Goal: Task Accomplishment & Management: Use online tool/utility

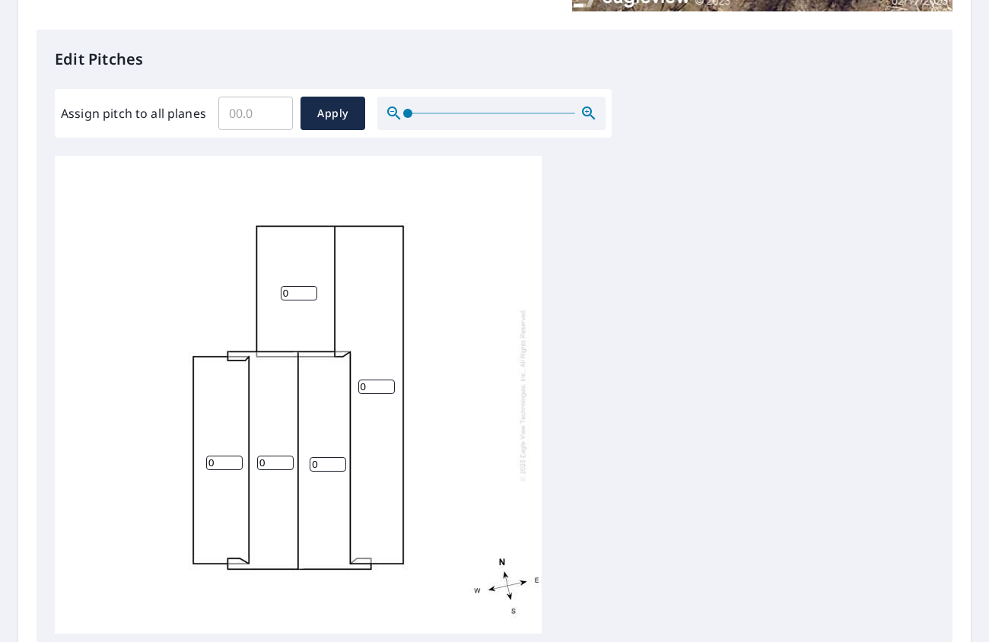
scroll to position [304, 0]
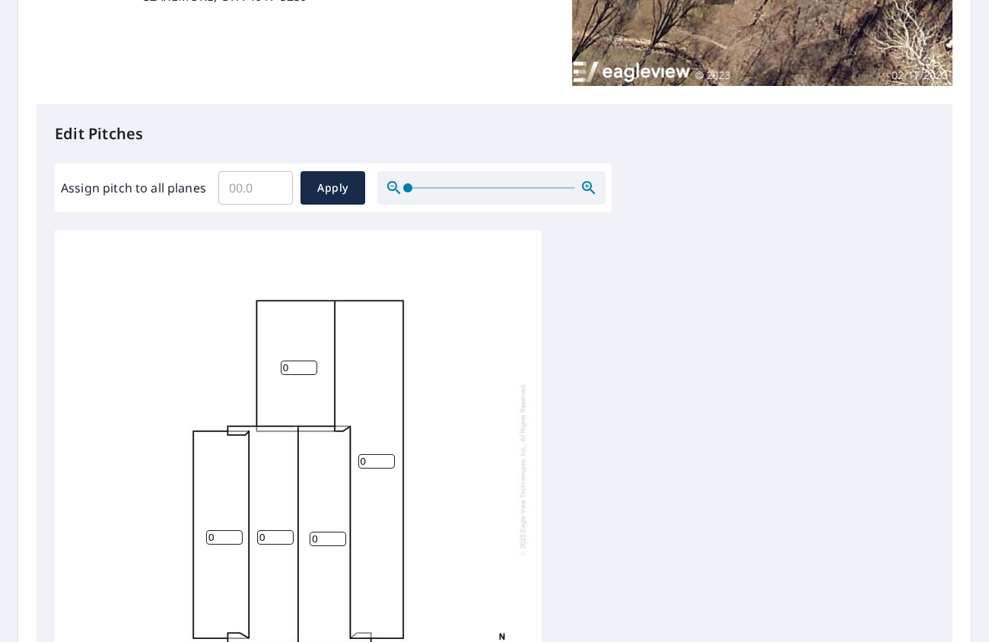
click at [219, 538] on input "0" at bounding box center [224, 537] width 37 height 14
drag, startPoint x: 219, startPoint y: 538, endPoint x: 185, endPoint y: 541, distance: 34.4
click at [185, 541] on div "0 0 0 0 0" at bounding box center [298, 469] width 487 height 478
type input "3"
click at [267, 534] on input "0" at bounding box center [275, 537] width 37 height 14
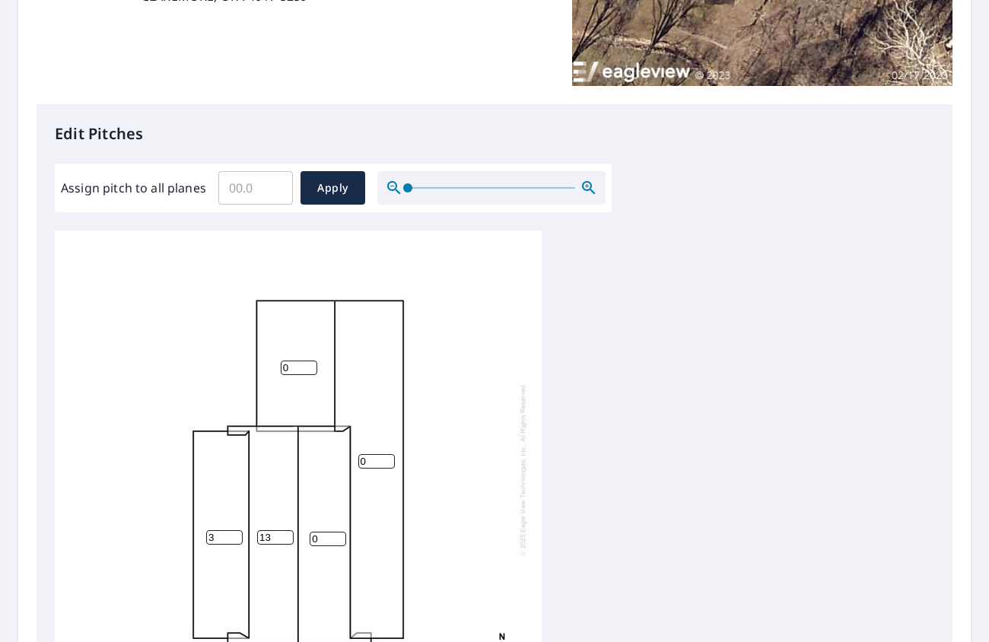
type input "13"
click at [320, 544] on input "0" at bounding box center [328, 539] width 37 height 14
type input "13"
click at [369, 459] on input "0" at bounding box center [376, 461] width 37 height 14
drag, startPoint x: 368, startPoint y: 459, endPoint x: 352, endPoint y: 463, distance: 16.6
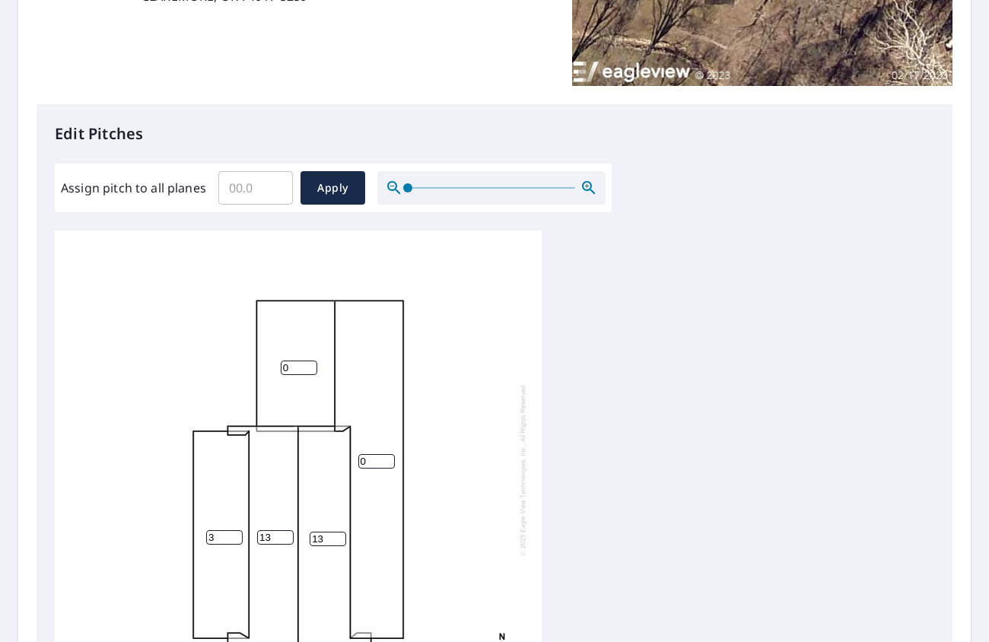
click at [352, 463] on div "0 13 3 13 0" at bounding box center [298, 469] width 487 height 478
type input "5"
click at [296, 367] on input "0" at bounding box center [299, 367] width 37 height 14
type input "5"
click at [332, 187] on span "Apply" at bounding box center [333, 188] width 40 height 19
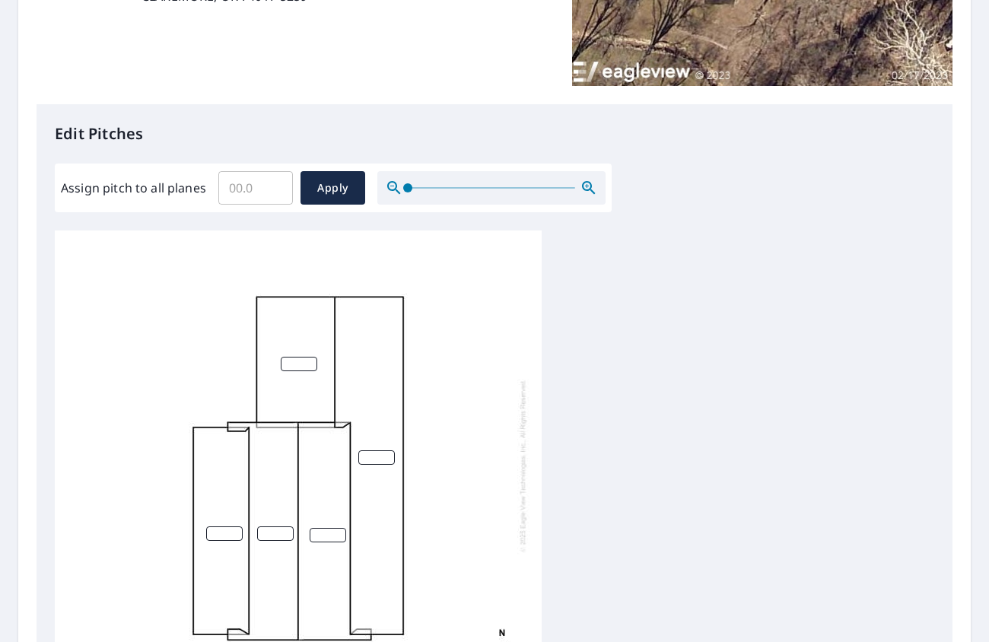
scroll to position [0, 0]
click at [297, 369] on input "number" at bounding box center [299, 367] width 37 height 14
click at [308, 369] on input "4" at bounding box center [299, 367] width 37 height 14
click at [308, 369] on input "3" at bounding box center [299, 367] width 37 height 14
click at [310, 359] on div "3" at bounding box center [298, 469] width 487 height 478
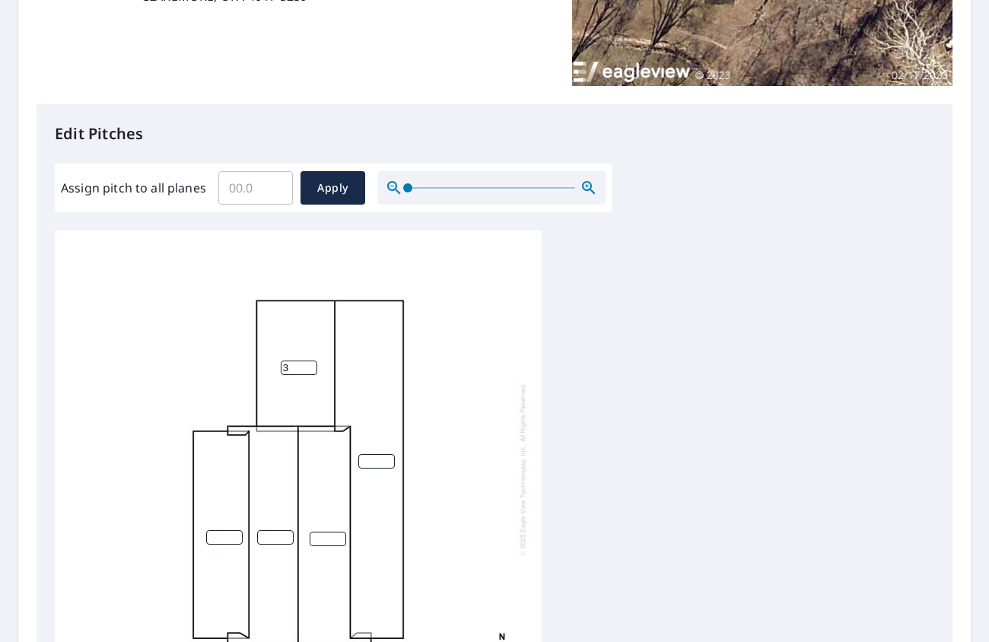
click at [310, 359] on div "3" at bounding box center [298, 469] width 487 height 478
click at [314, 364] on input "4" at bounding box center [299, 367] width 37 height 14
type input "5"
click at [311, 364] on input "5" at bounding box center [299, 367] width 37 height 14
click at [376, 459] on input "number" at bounding box center [376, 461] width 37 height 14
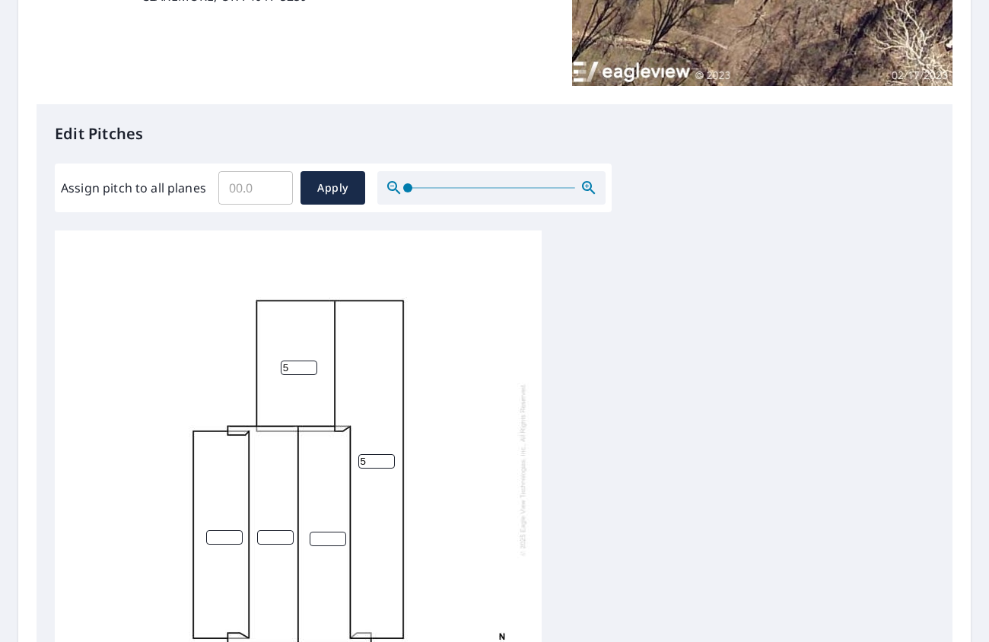
type input "5"
click at [326, 539] on input "number" at bounding box center [328, 539] width 37 height 14
type input "13"
click at [270, 533] on input "number" at bounding box center [275, 537] width 37 height 14
type input "13"
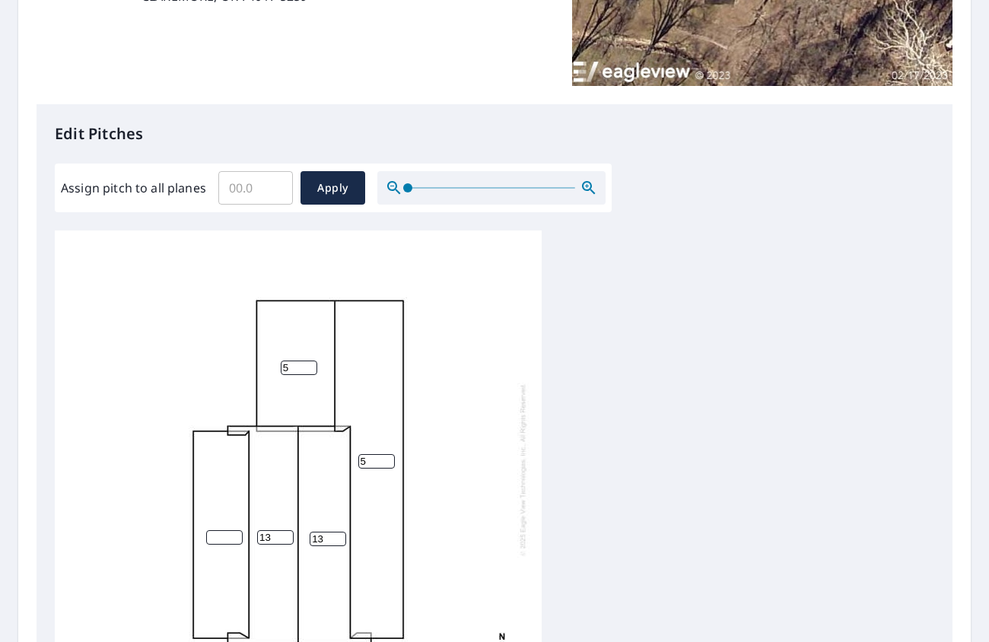
click at [207, 538] on input "number" at bounding box center [224, 537] width 37 height 14
type input "5"
click at [376, 565] on div "5 13 5 13 5" at bounding box center [298, 469] width 487 height 478
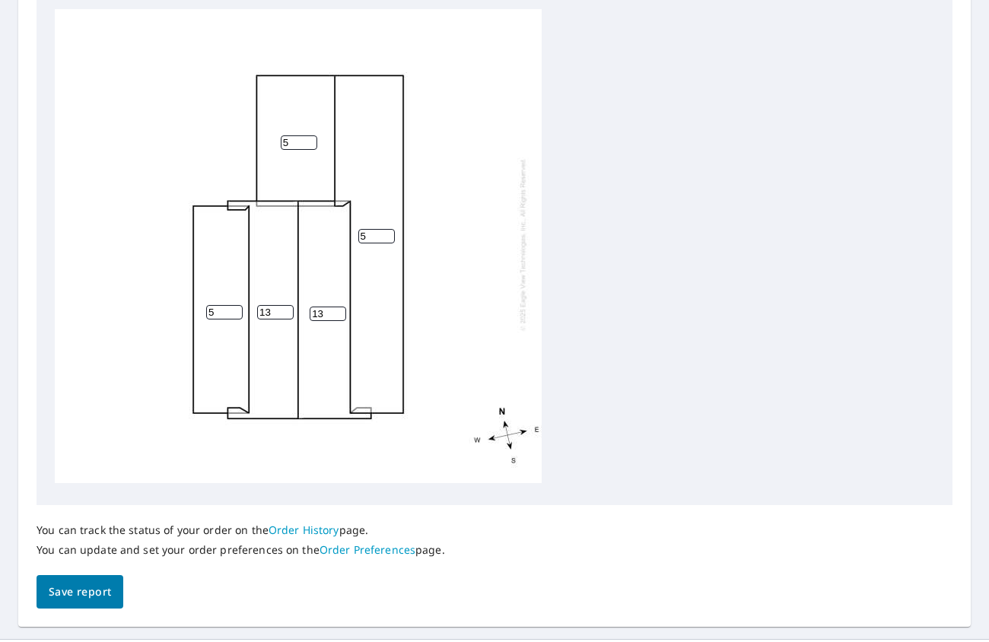
scroll to position [532, 0]
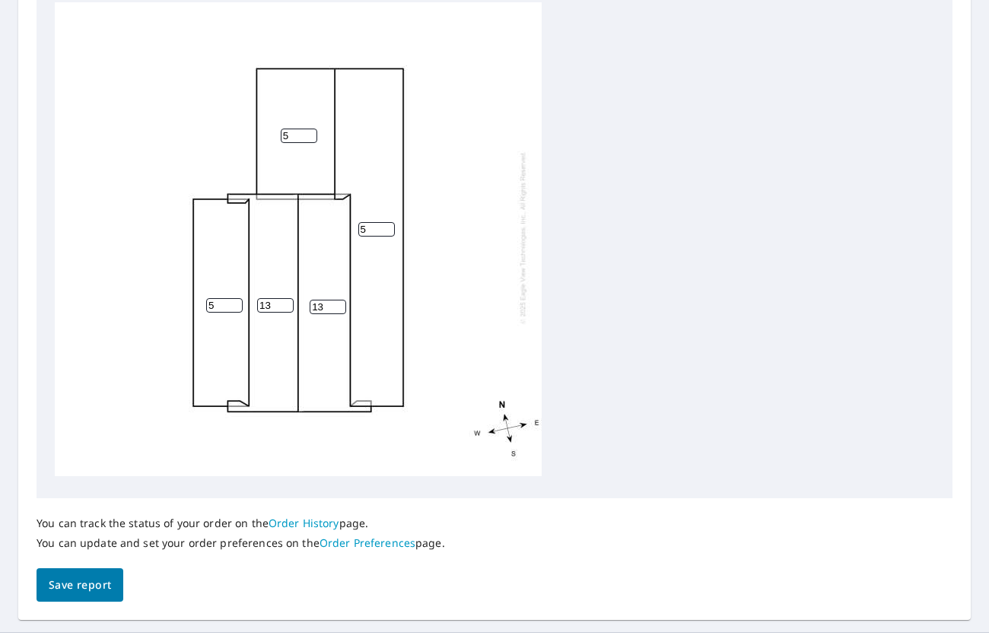
click at [87, 584] on span "Save report" at bounding box center [80, 585] width 62 height 19
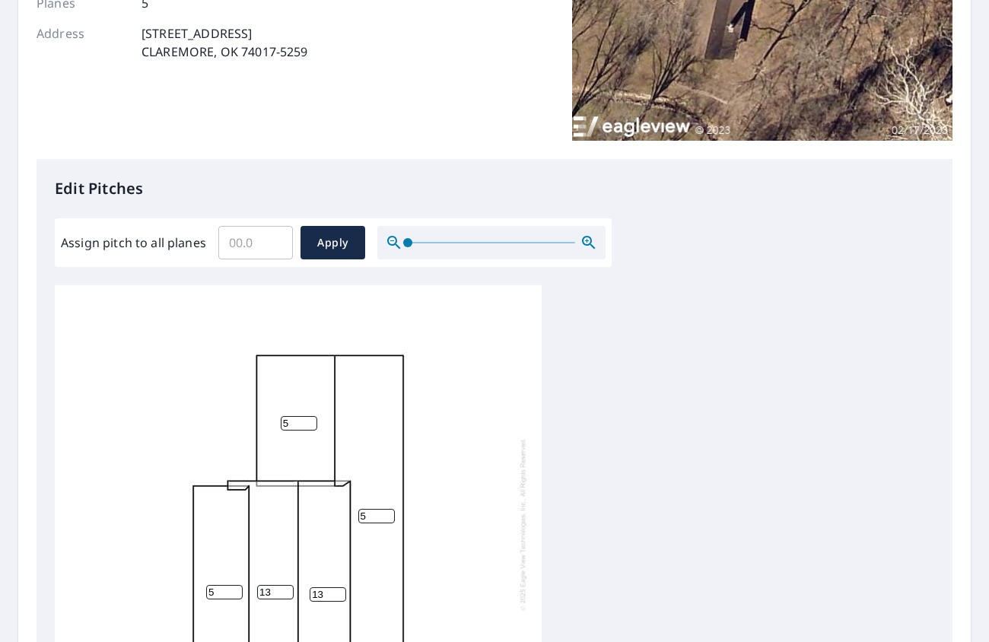
scroll to position [0, 0]
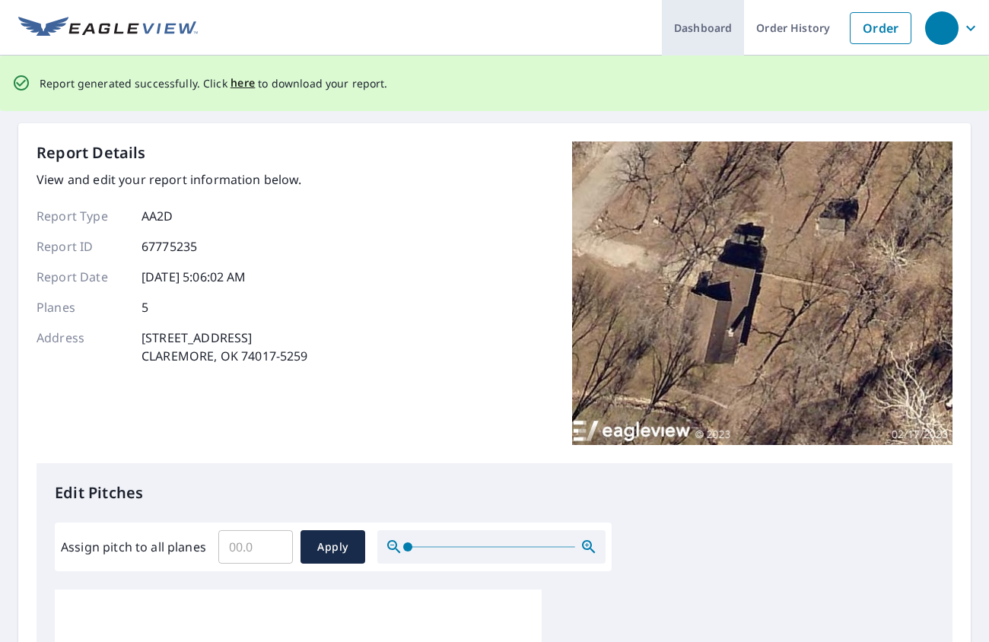
click at [706, 23] on link "Dashboard" at bounding box center [703, 28] width 82 height 56
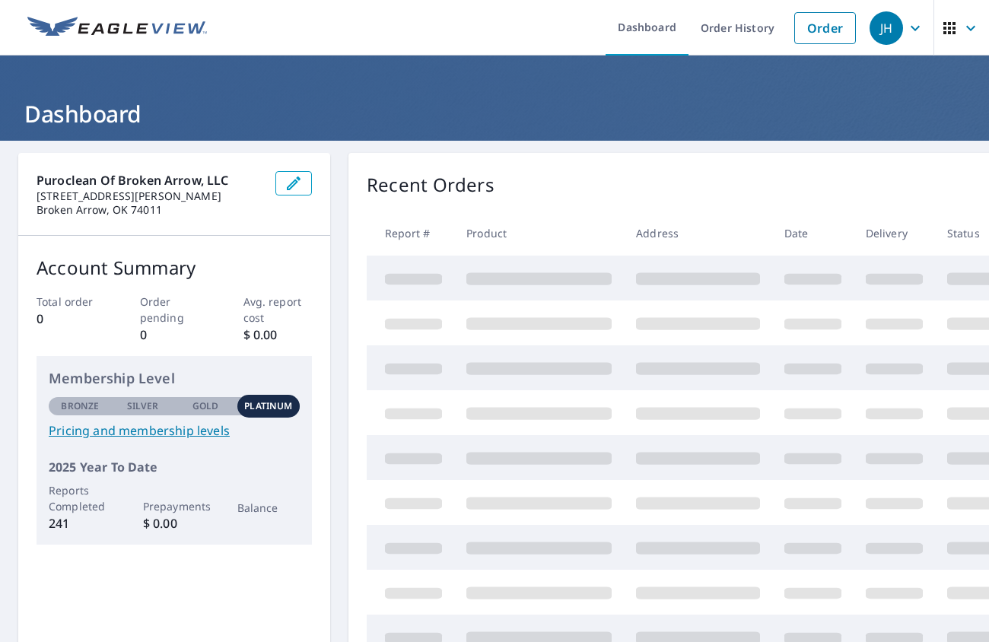
click at [609, 188] on div "Recent Orders" at bounding box center [748, 184] width 762 height 27
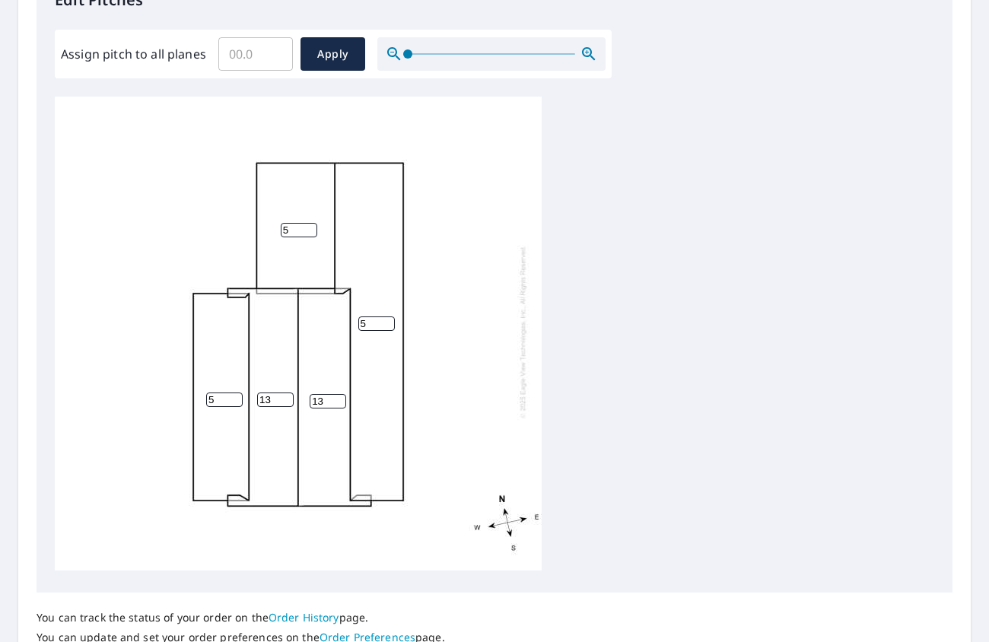
scroll to position [561, 0]
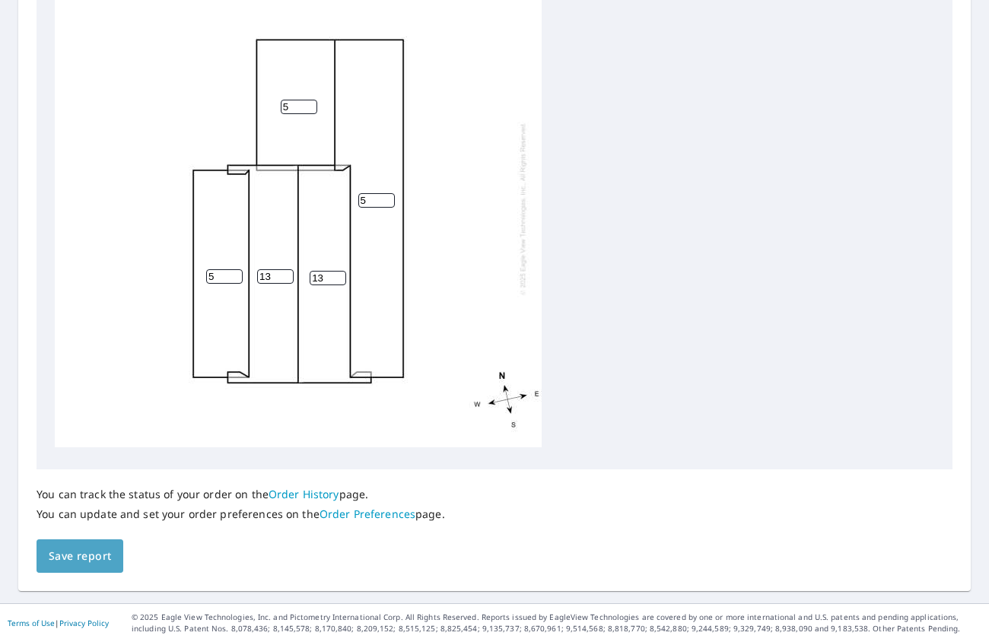
click at [68, 557] on span "Save report" at bounding box center [80, 556] width 62 height 19
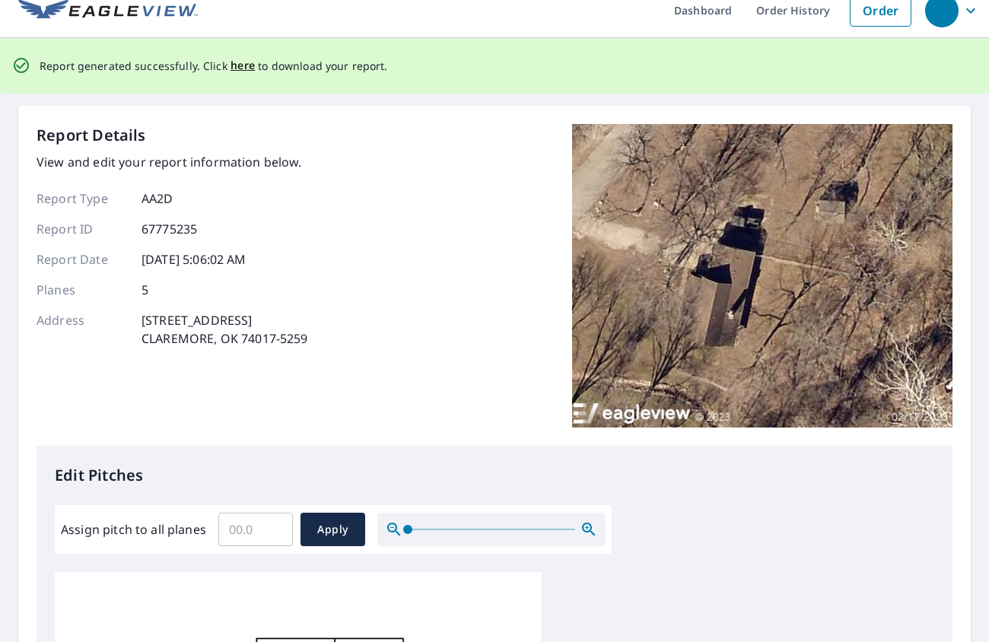
scroll to position [0, 0]
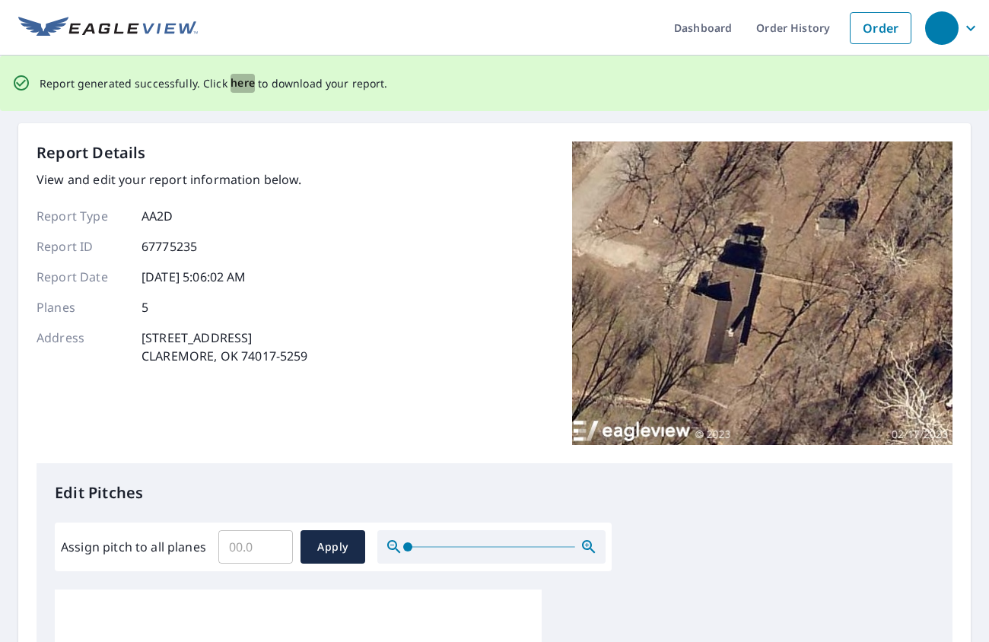
click at [234, 84] on span "here" at bounding box center [242, 83] width 25 height 19
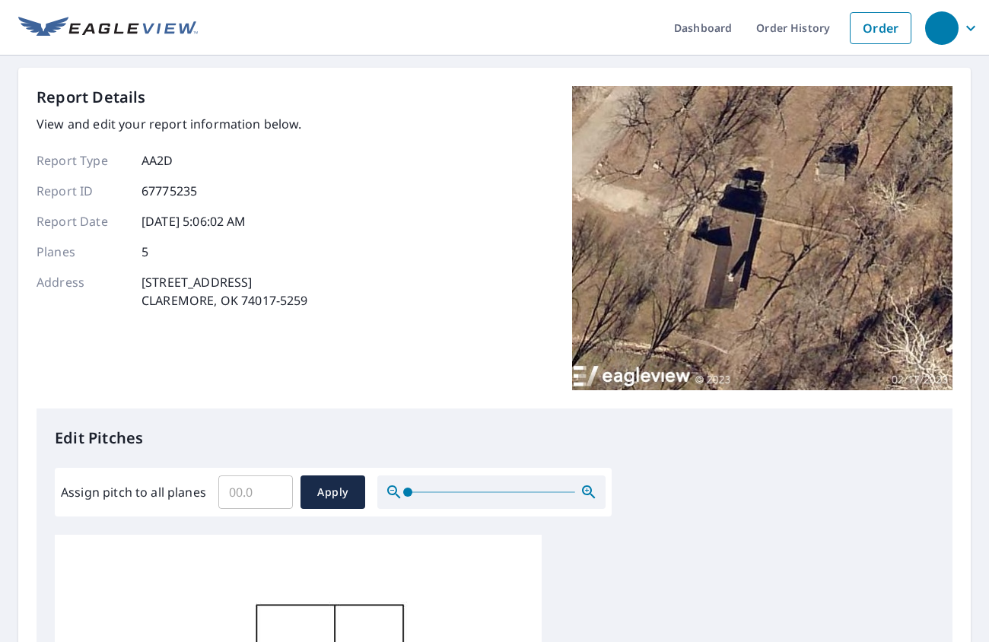
click at [961, 28] on icon "button" at bounding box center [970, 28] width 18 height 18
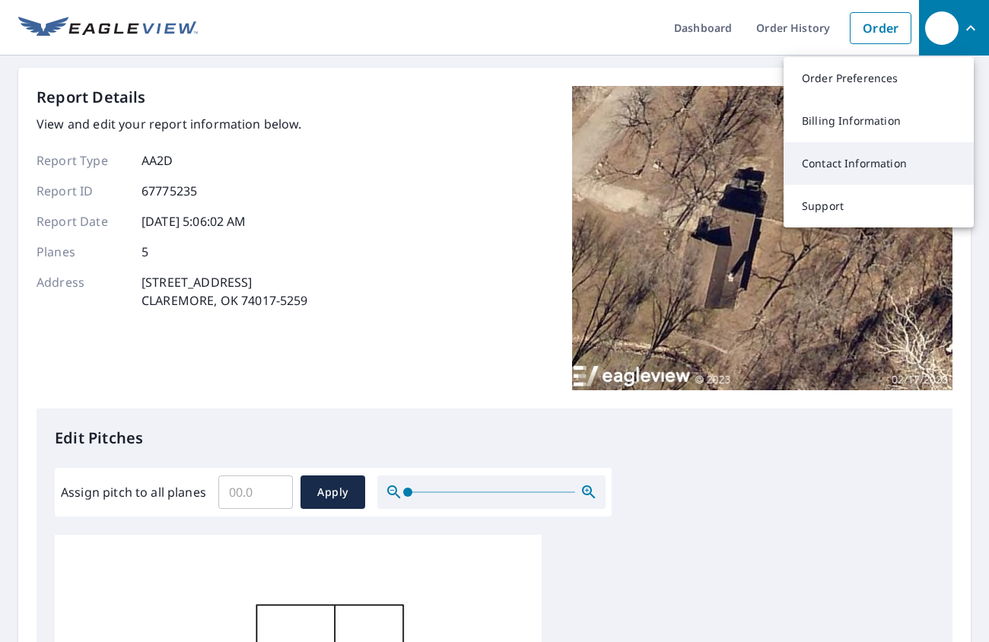
click at [837, 167] on link "Contact Information" at bounding box center [878, 163] width 190 height 43
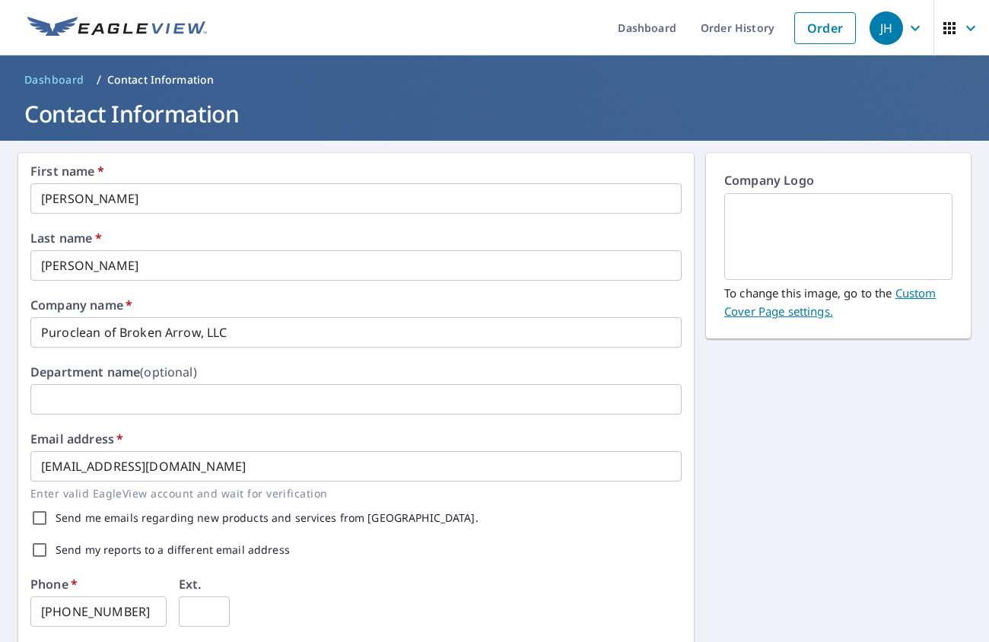
click at [961, 22] on icon "button" at bounding box center [970, 28] width 18 height 18
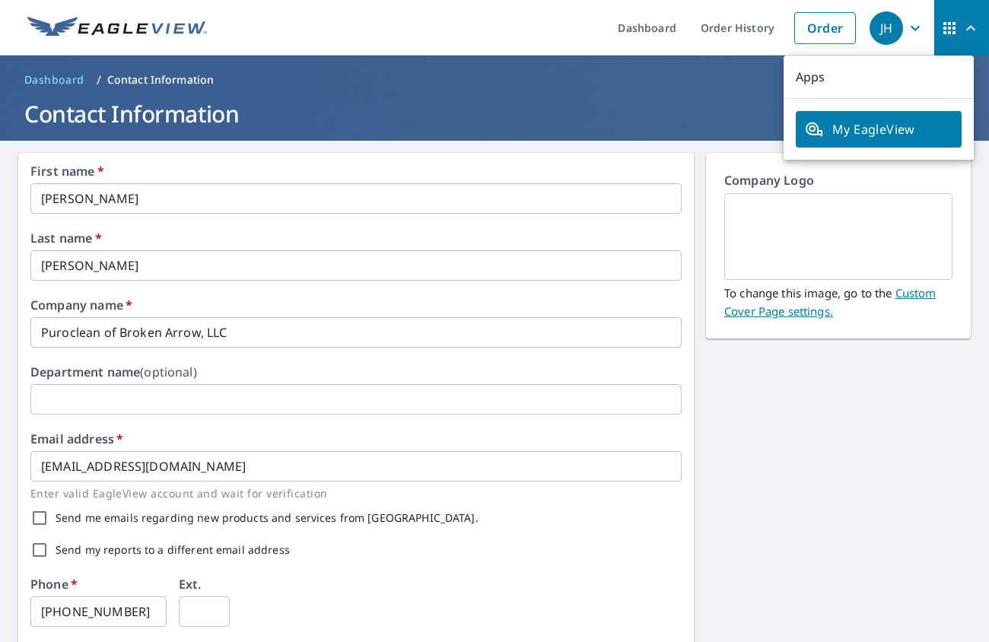
click at [961, 22] on icon "button" at bounding box center [970, 28] width 18 height 18
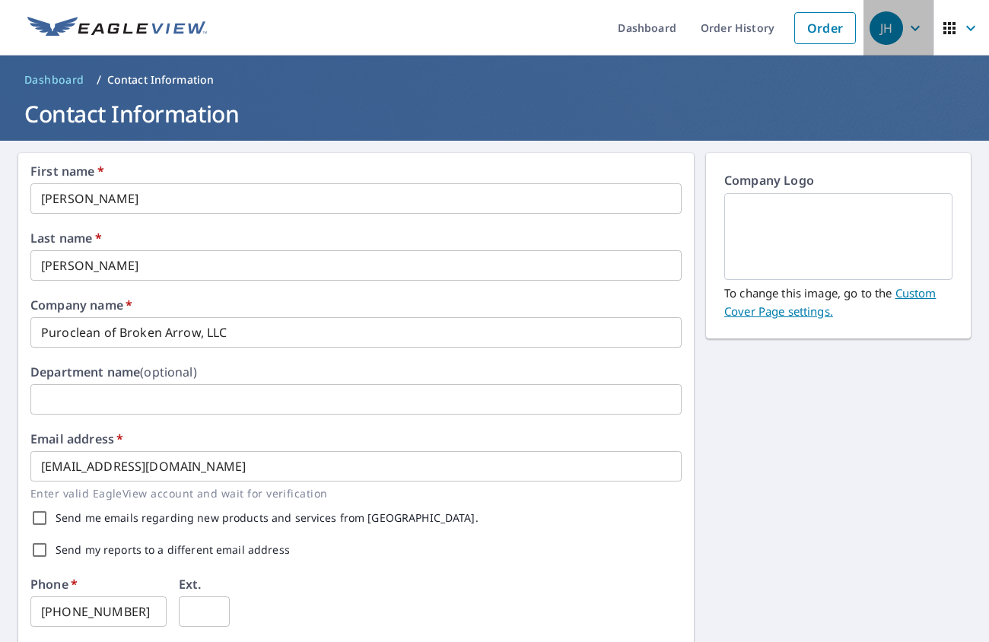
click at [906, 27] on icon "button" at bounding box center [915, 28] width 18 height 18
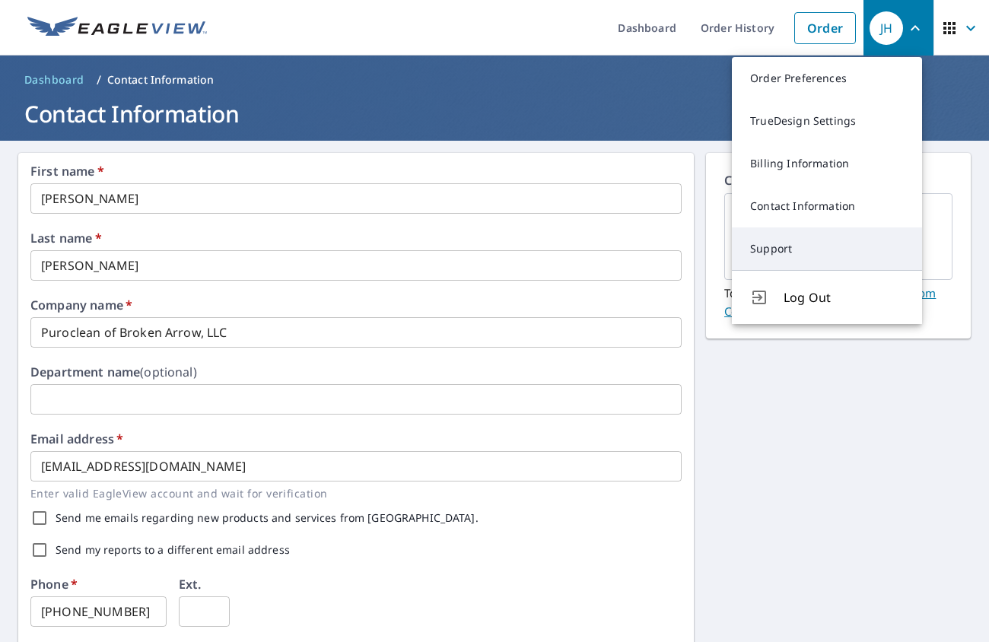
click at [750, 239] on link "Support" at bounding box center [827, 248] width 190 height 43
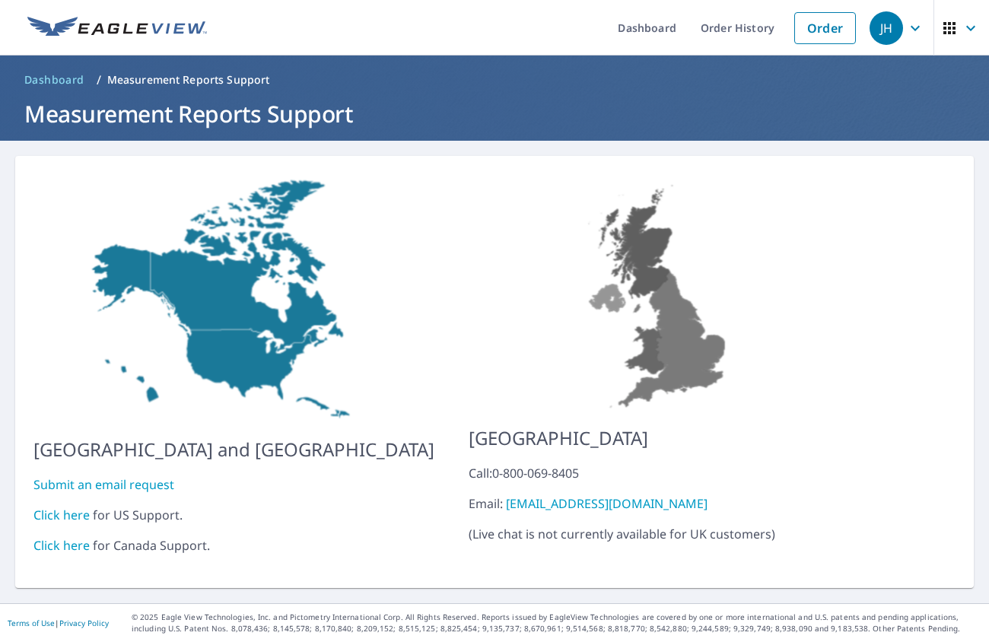
click at [59, 506] on link "Click here" at bounding box center [61, 514] width 56 height 17
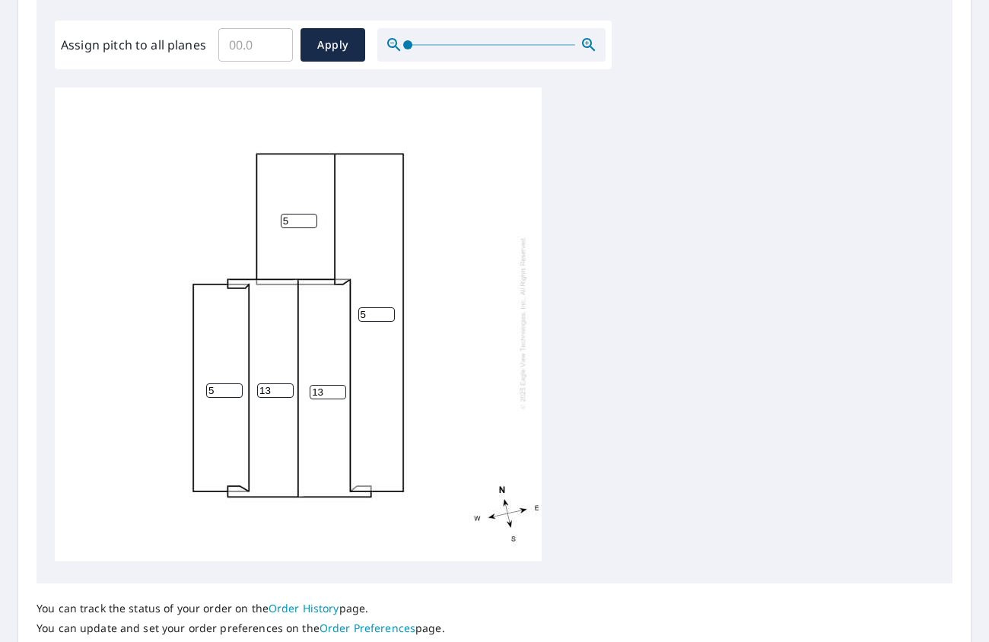
scroll to position [561, 0]
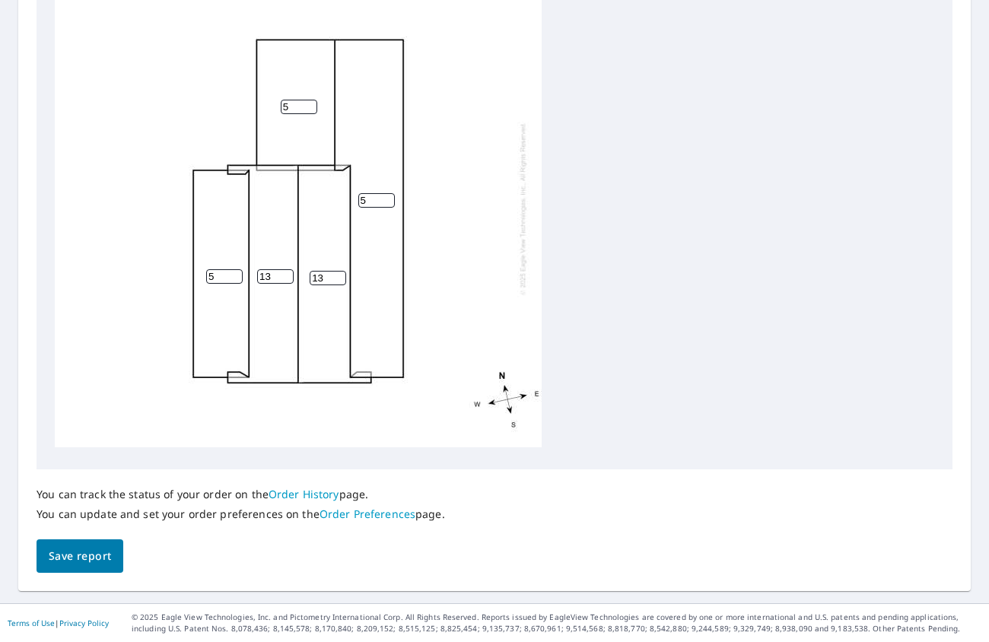
click at [85, 559] on button "Save report" at bounding box center [80, 556] width 87 height 34
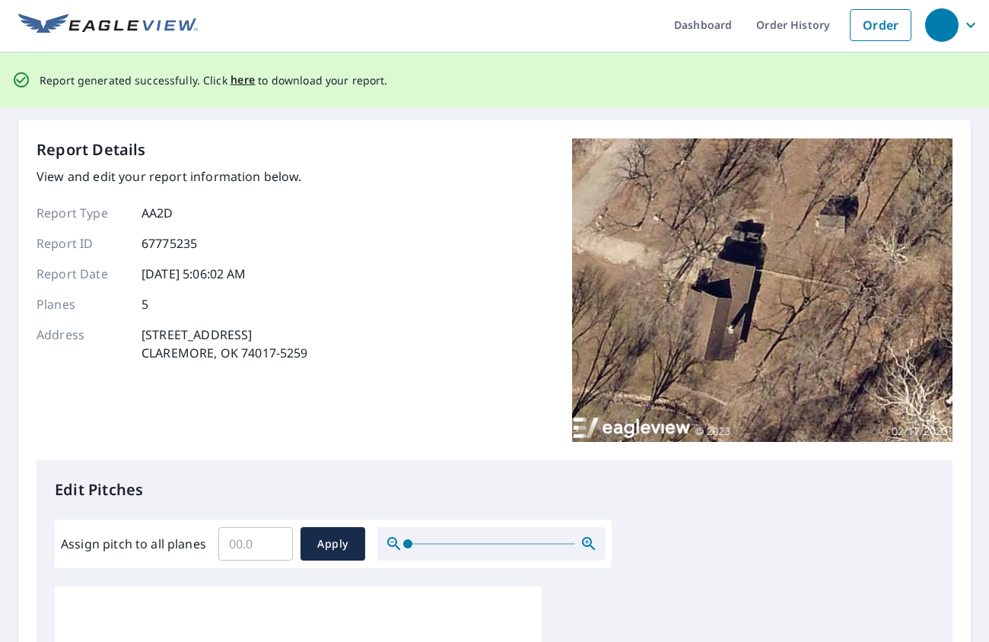
scroll to position [0, 0]
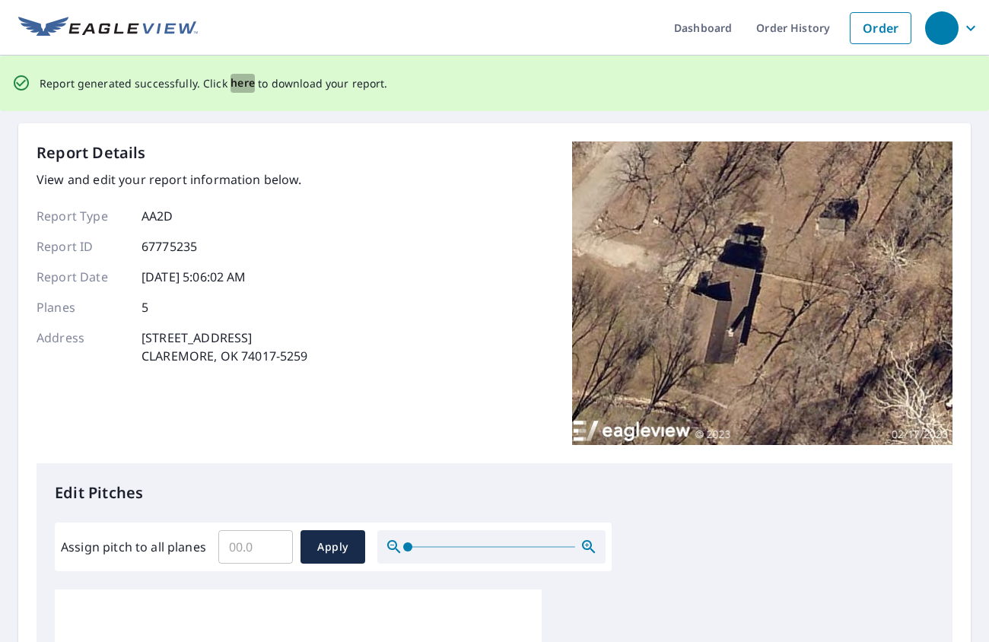
click at [240, 83] on span "here" at bounding box center [242, 83] width 25 height 19
